Goal: Find specific page/section: Find specific page/section

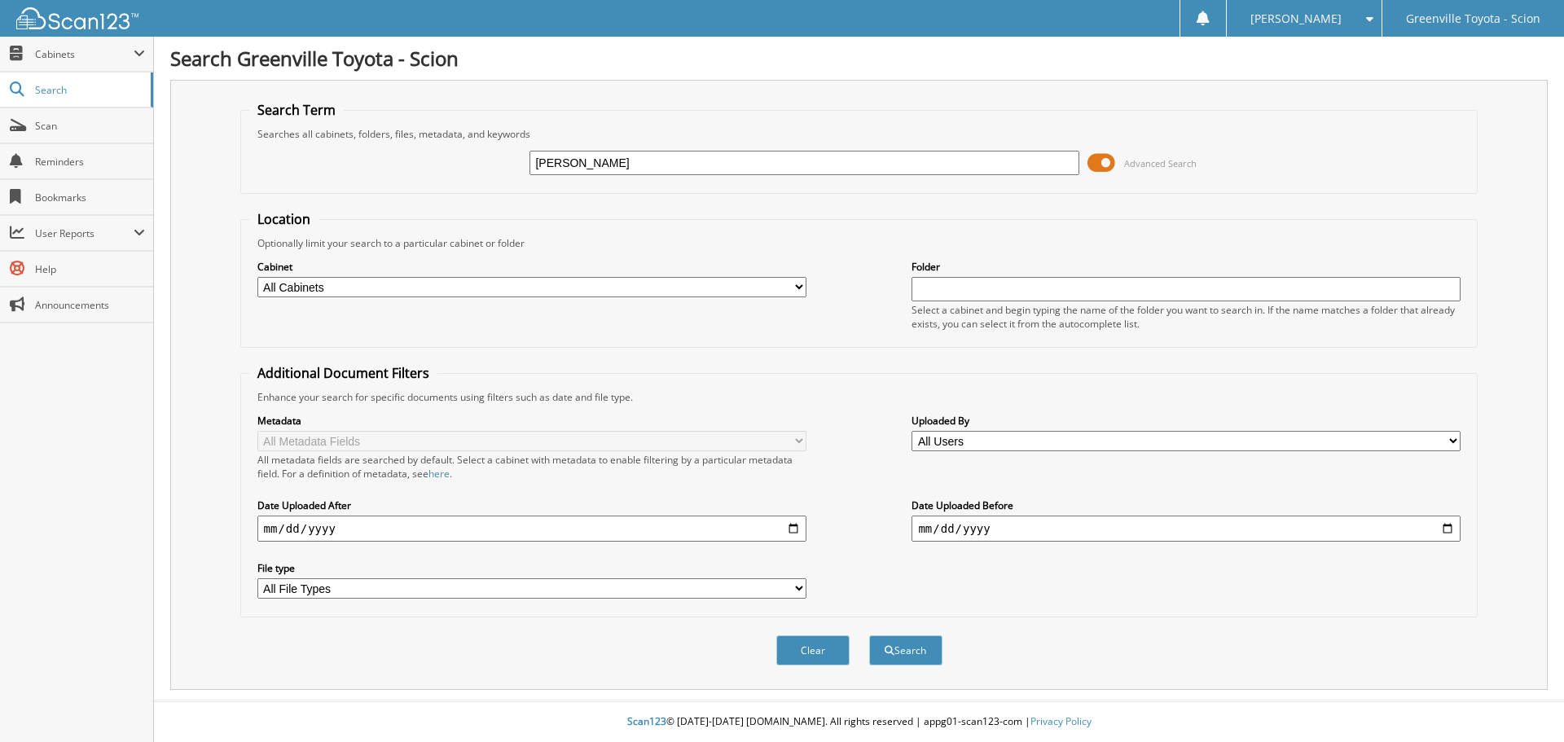
type input "[PERSON_NAME]"
click at [684, 283] on select "All Cabinets ACCOUNTS PAYABLE ACCOUNTS RECEIVABLE ACTIVE EMPLOYEE FILES BANKS R…" at bounding box center [531, 287] width 549 height 20
select select "505"
click at [257, 277] on select "All Cabinets ACCOUNTS PAYABLE ACCOUNTS RECEIVABLE ACTIVE EMPLOYEE FILES BANKS R…" at bounding box center [531, 287] width 549 height 20
click at [930, 643] on button "Search" at bounding box center [905, 650] width 73 height 30
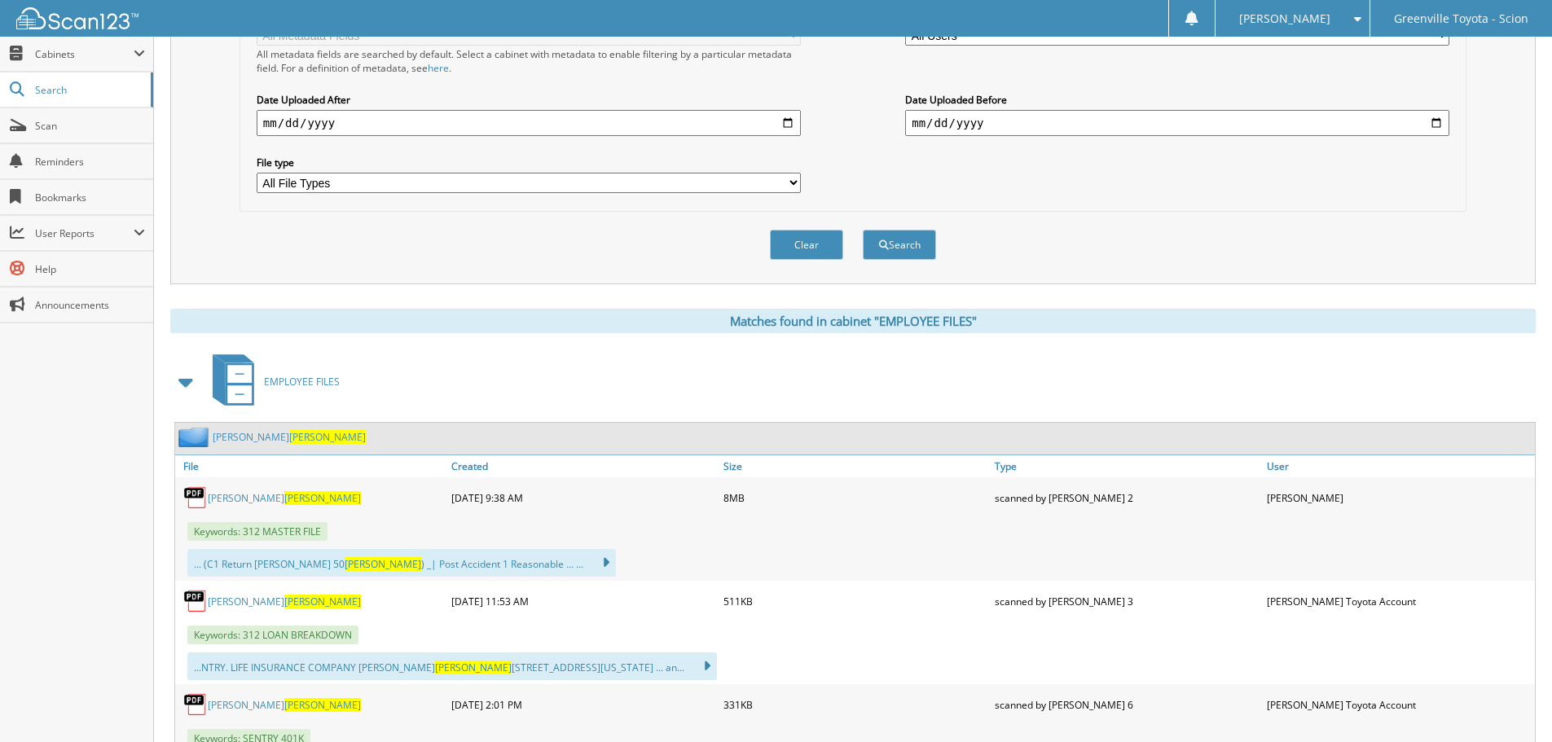
scroll to position [407, 0]
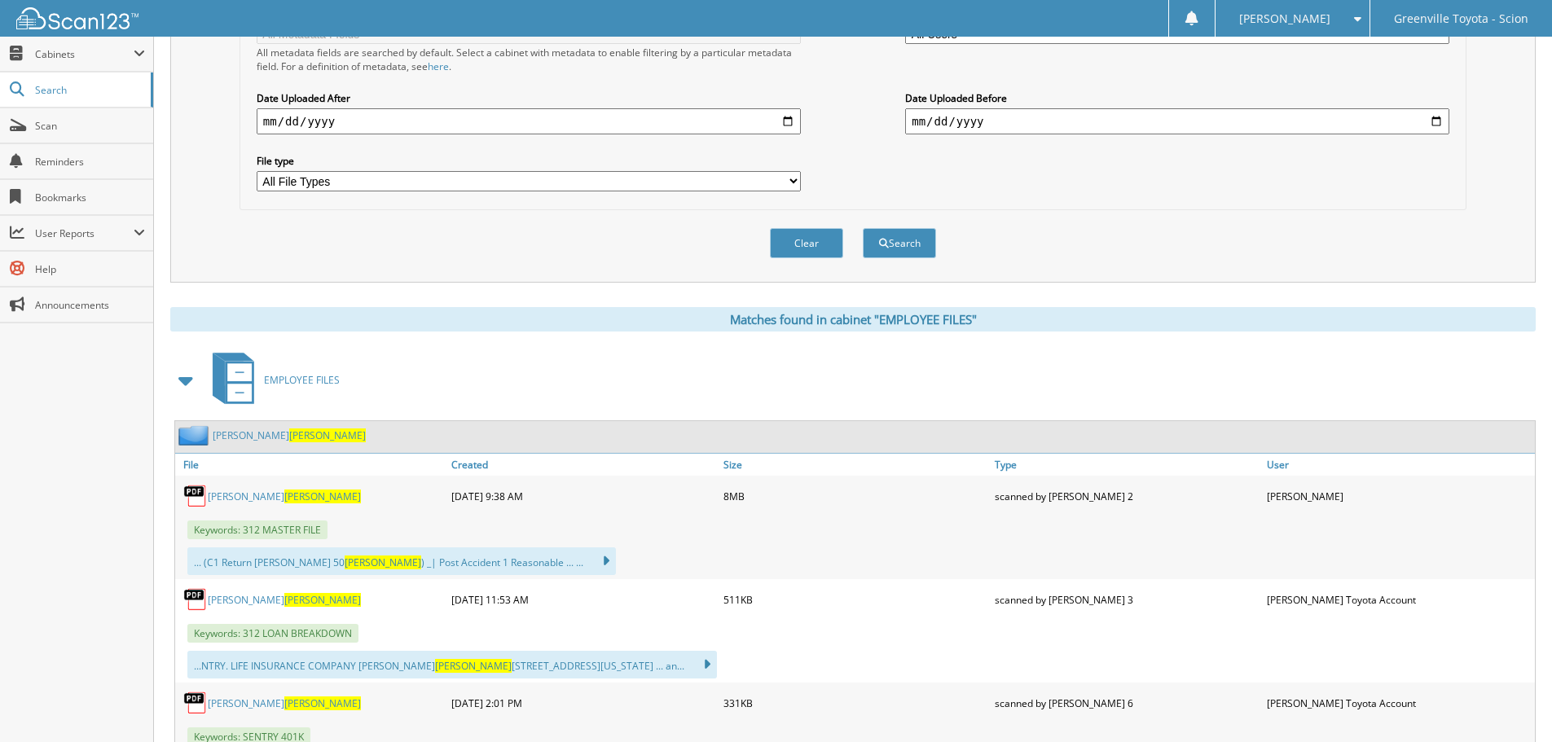
click at [284, 495] on span "[PERSON_NAME]" at bounding box center [322, 497] width 77 height 14
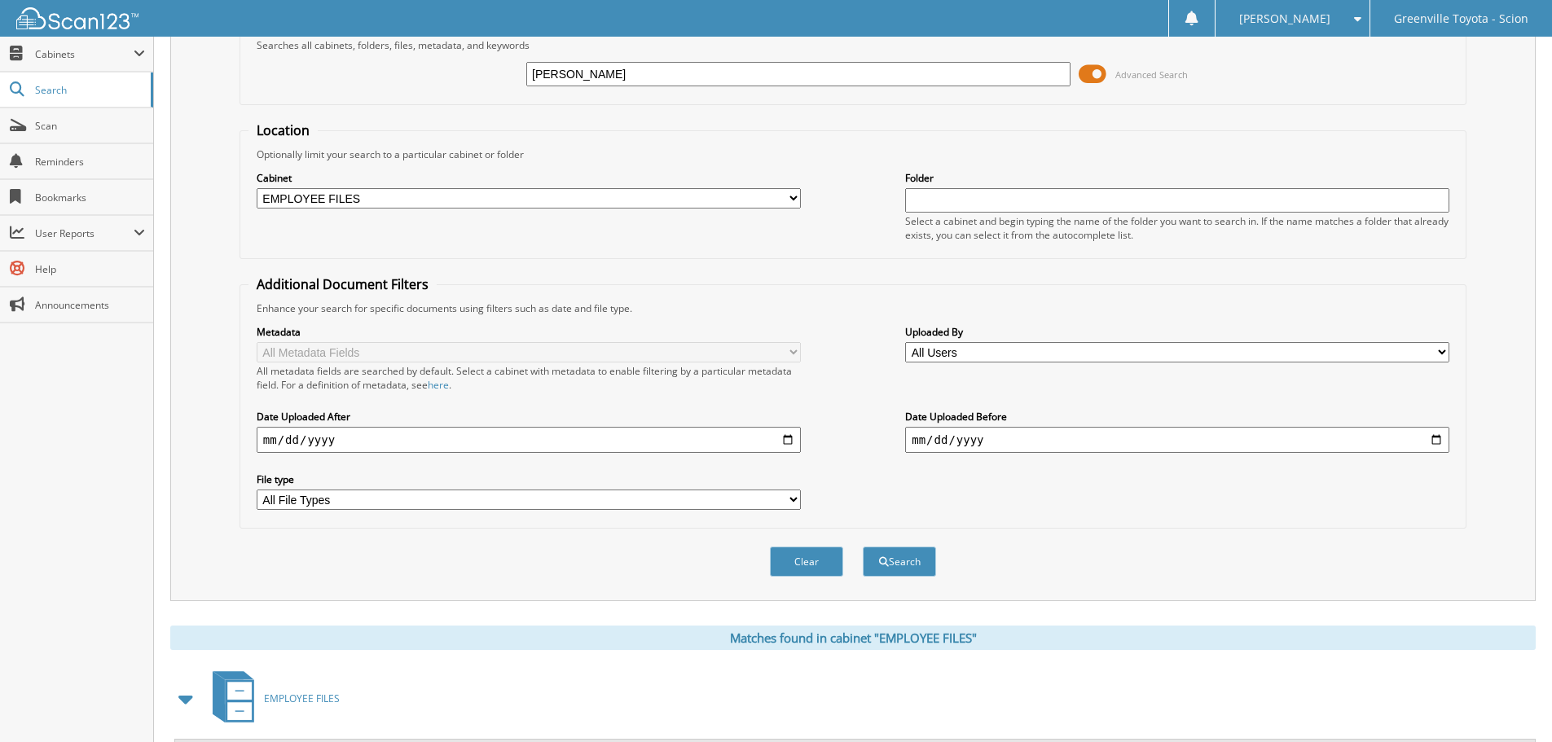
scroll to position [81, 0]
